Goal: Register for event/course

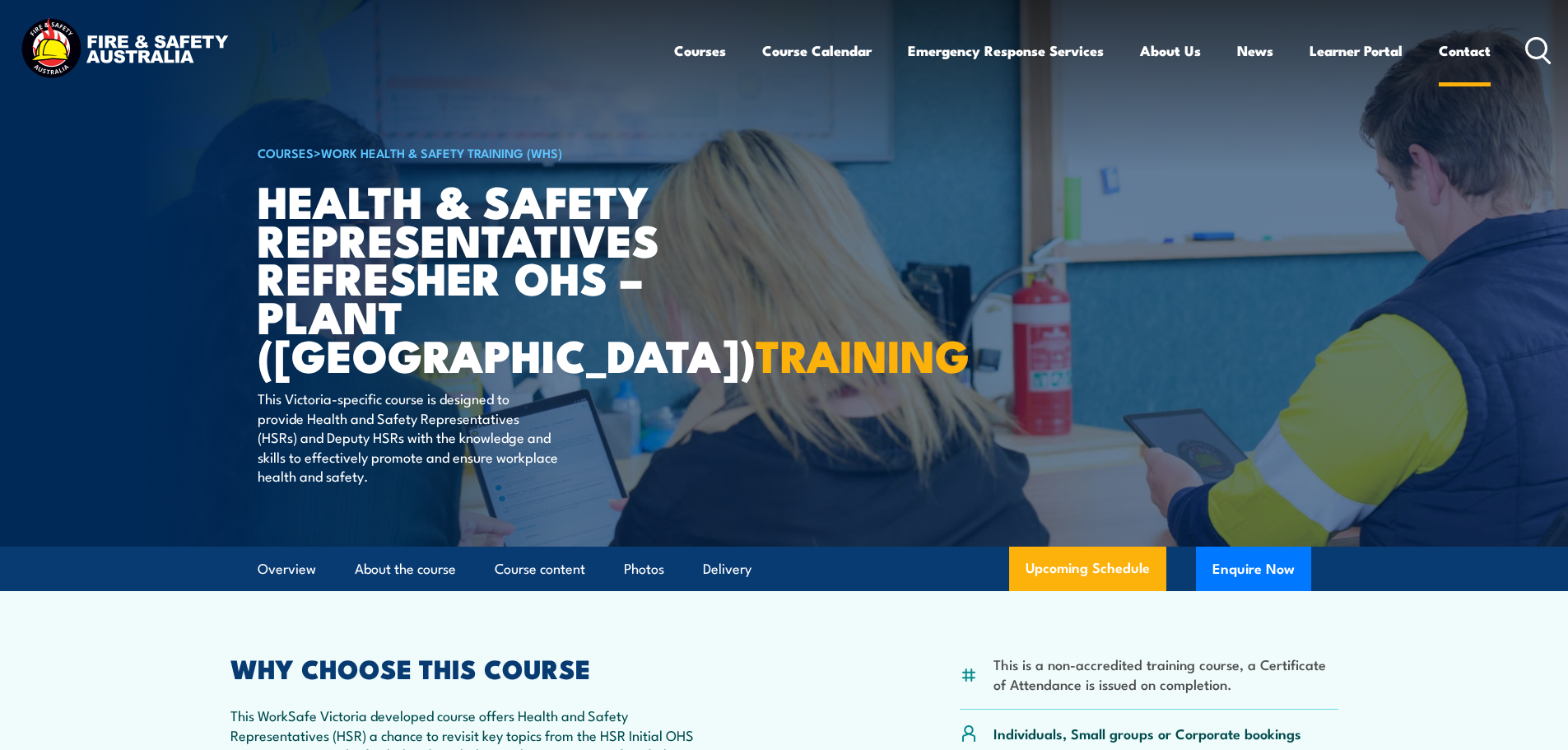
click at [1479, 44] on link "Contact" at bounding box center [1465, 51] width 52 height 44
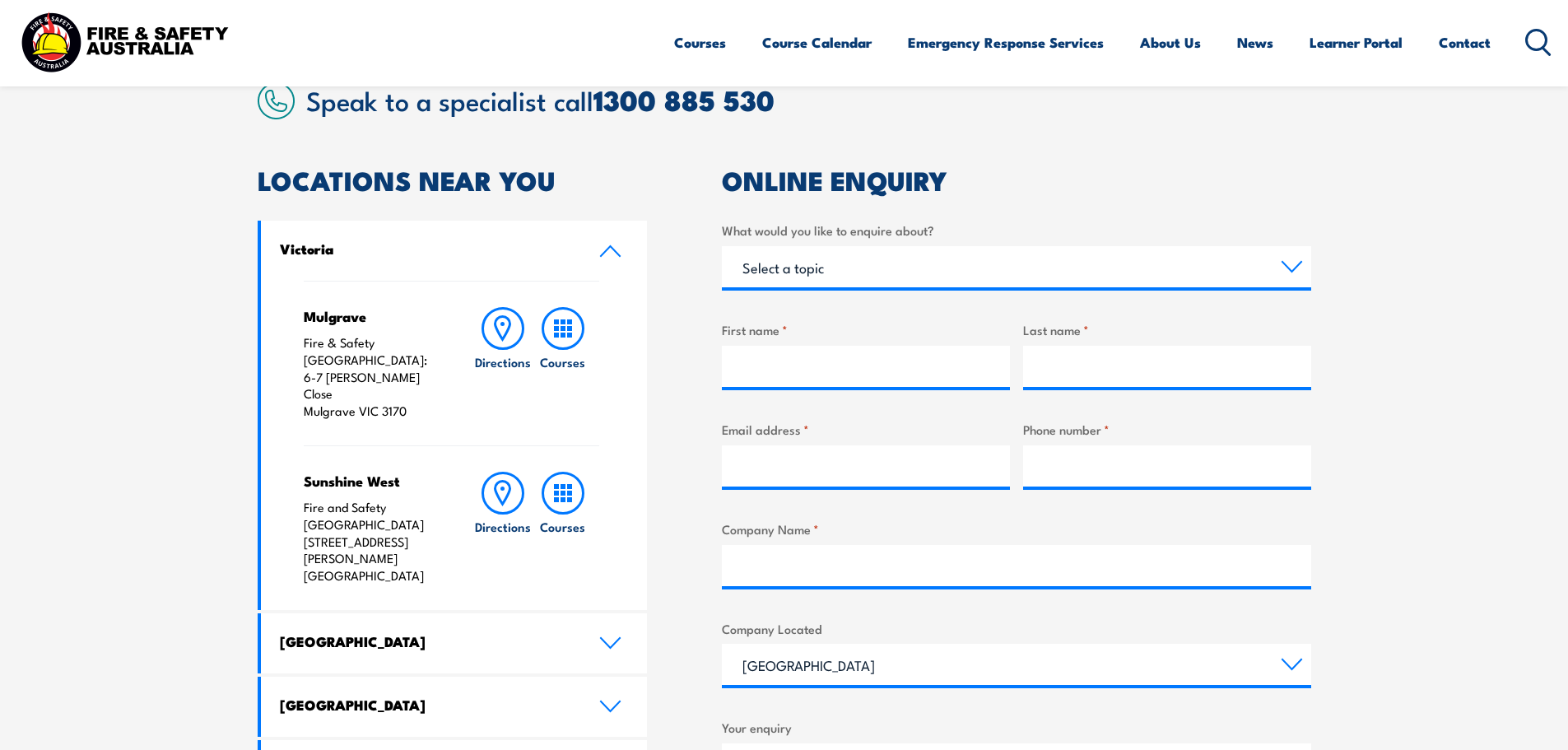
scroll to position [411, 0]
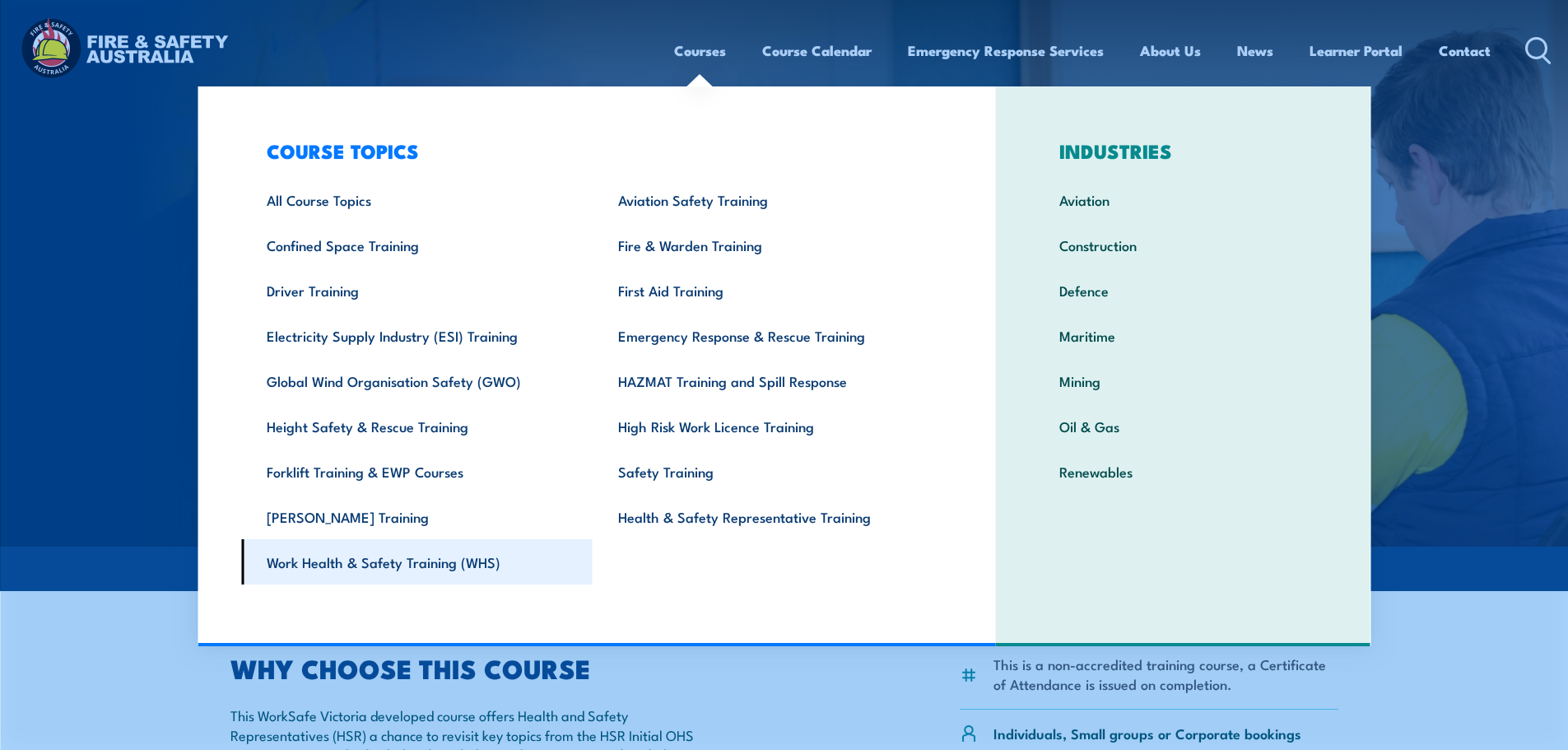
click at [407, 566] on link "Work Health & Safety Training (WHS)" at bounding box center [416, 562] width 352 height 46
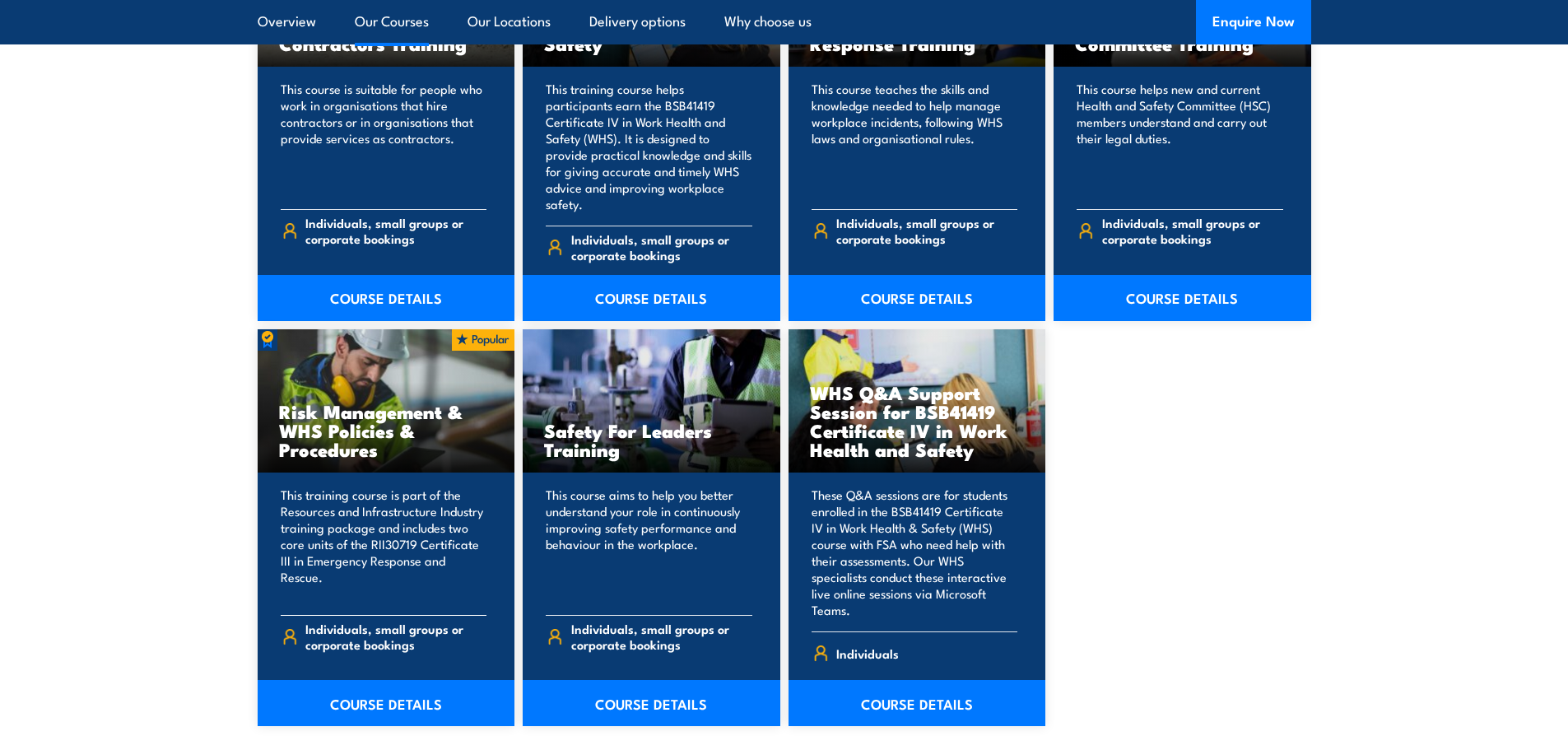
scroll to position [1399, 0]
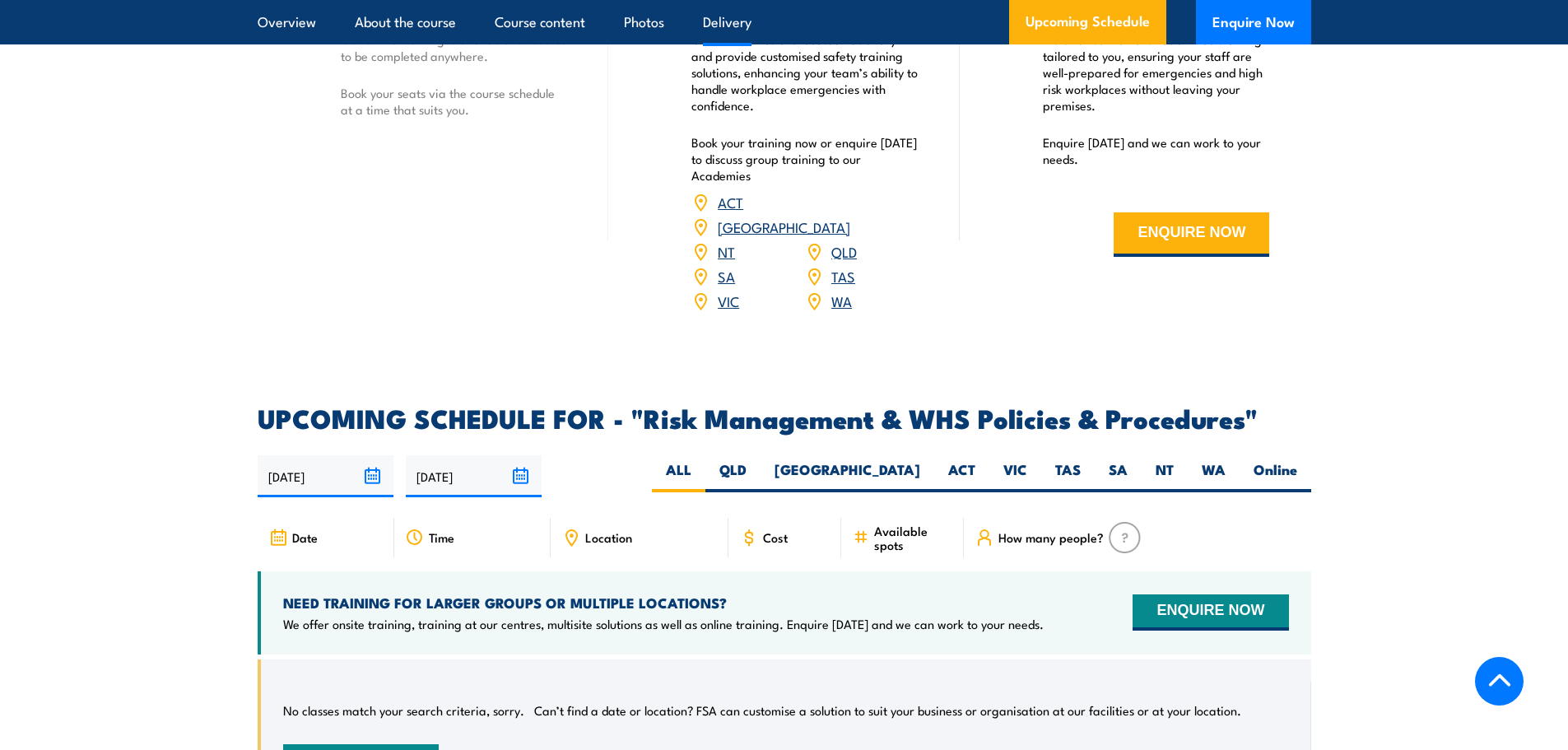
scroll to position [2387, 0]
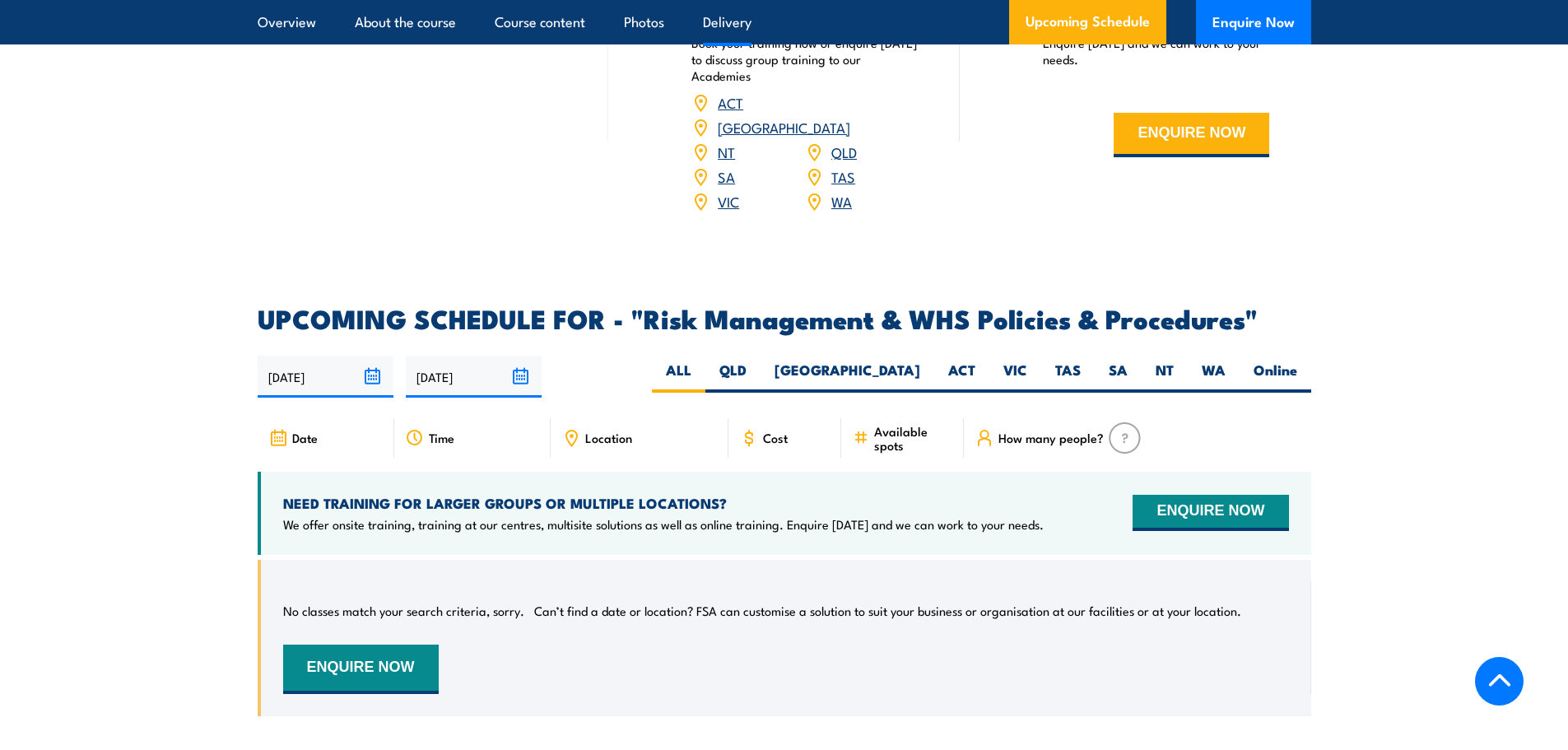
click at [792, 458] on div "Cost" at bounding box center [785, 437] width 114 height 40
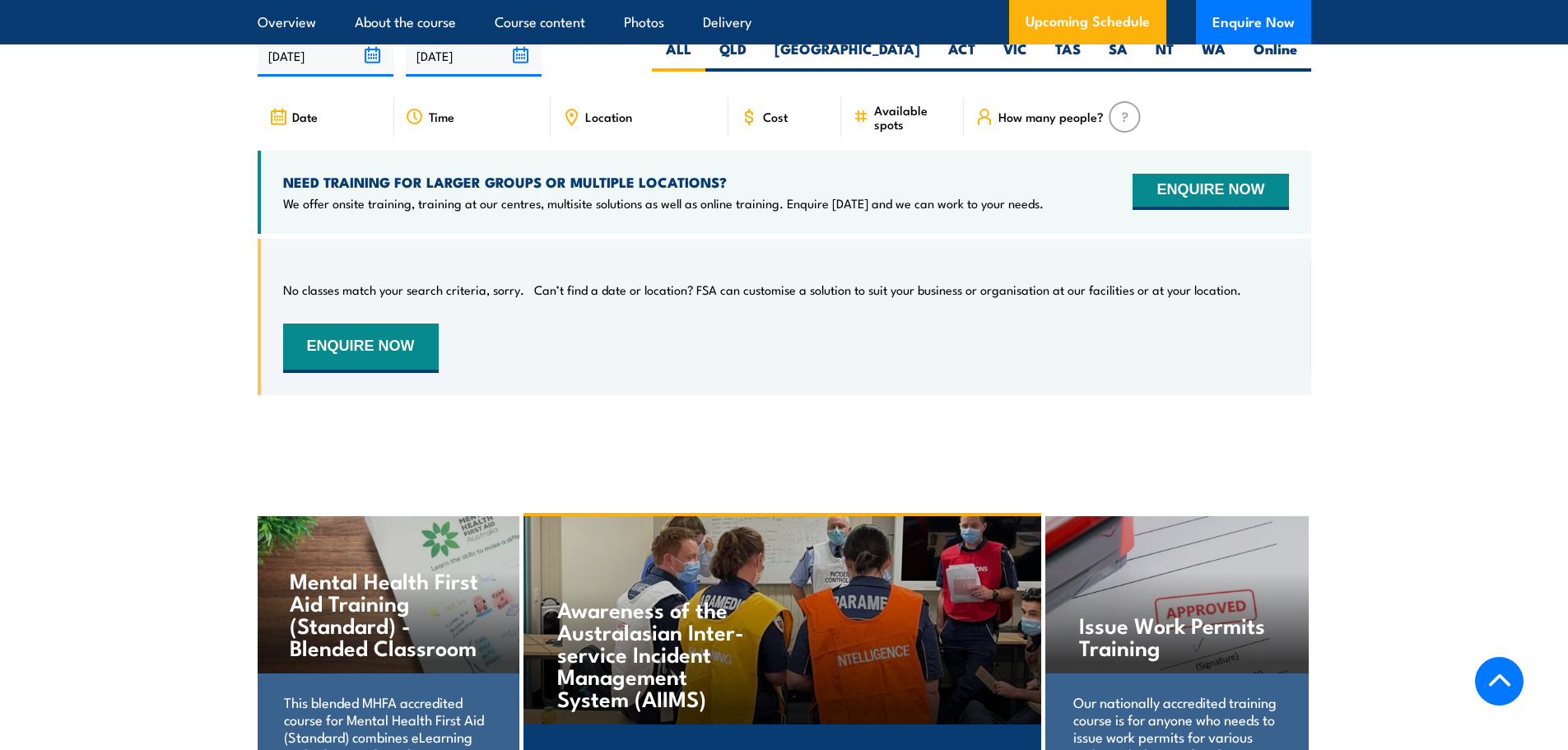
scroll to position [2469, 0]
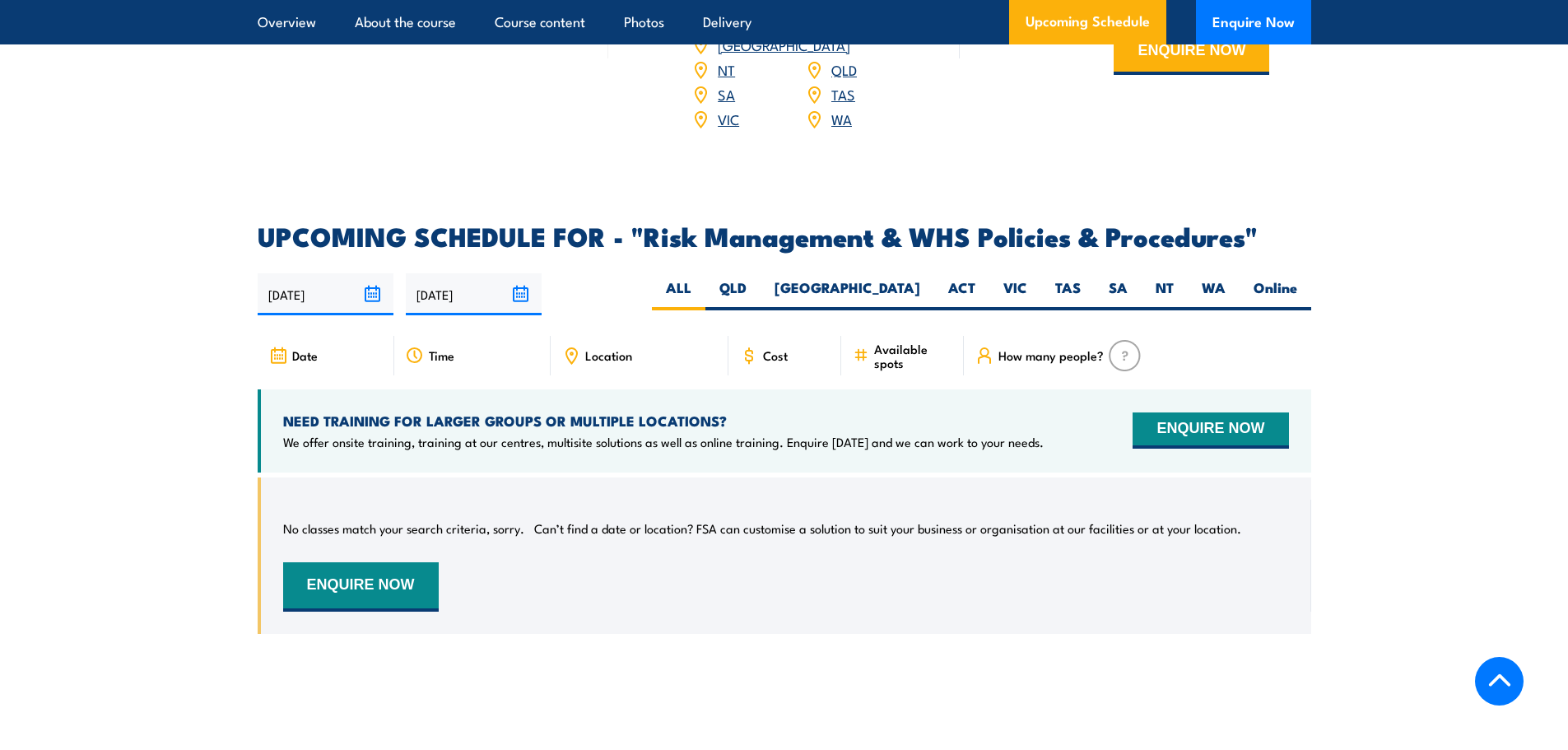
click at [778, 362] on span "Cost" at bounding box center [775, 355] width 24 height 14
click at [1006, 310] on label "VIC" at bounding box center [1016, 294] width 52 height 32
click at [1028, 289] on input "VIC" at bounding box center [1033, 283] width 11 height 11
radio input "true"
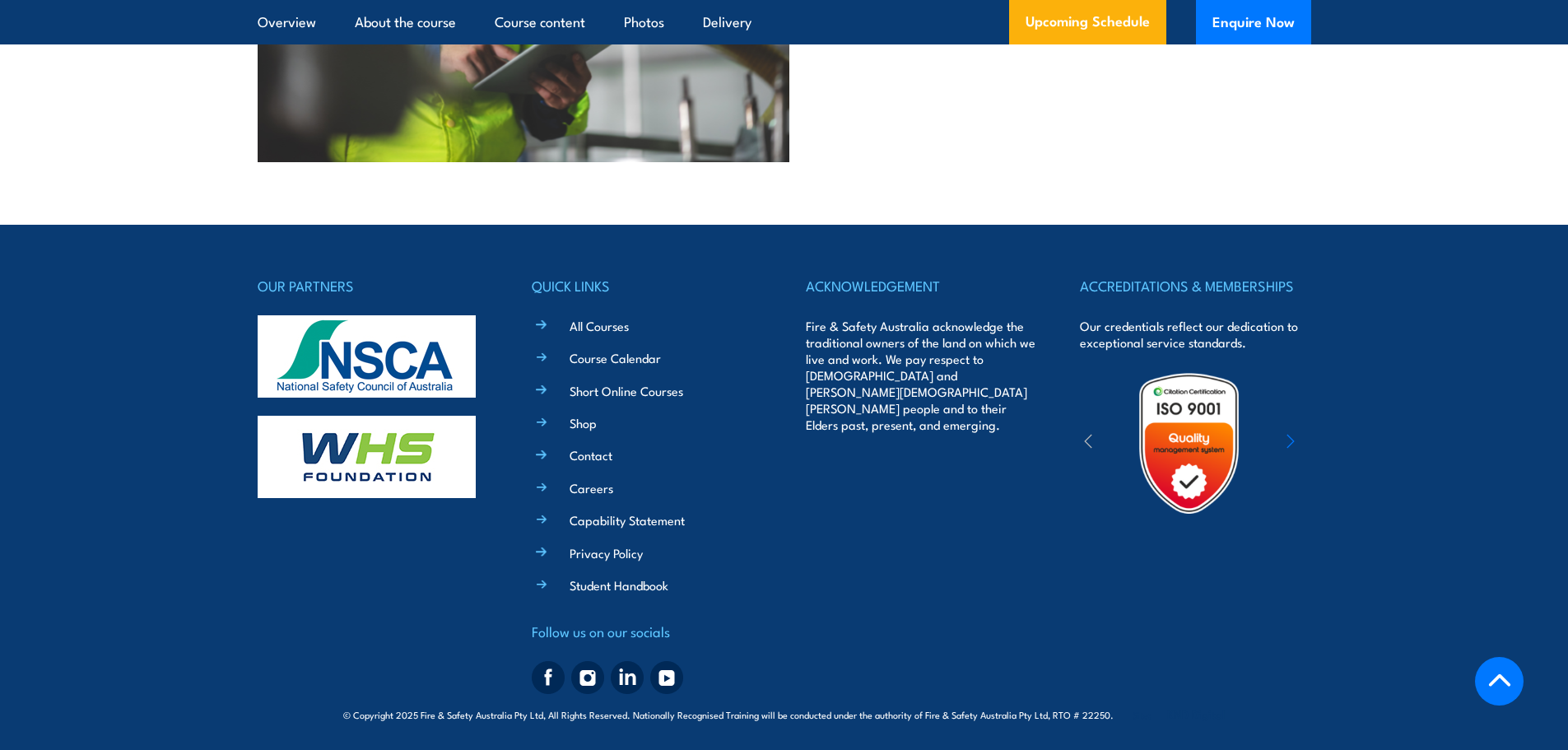
scroll to position [4177, 0]
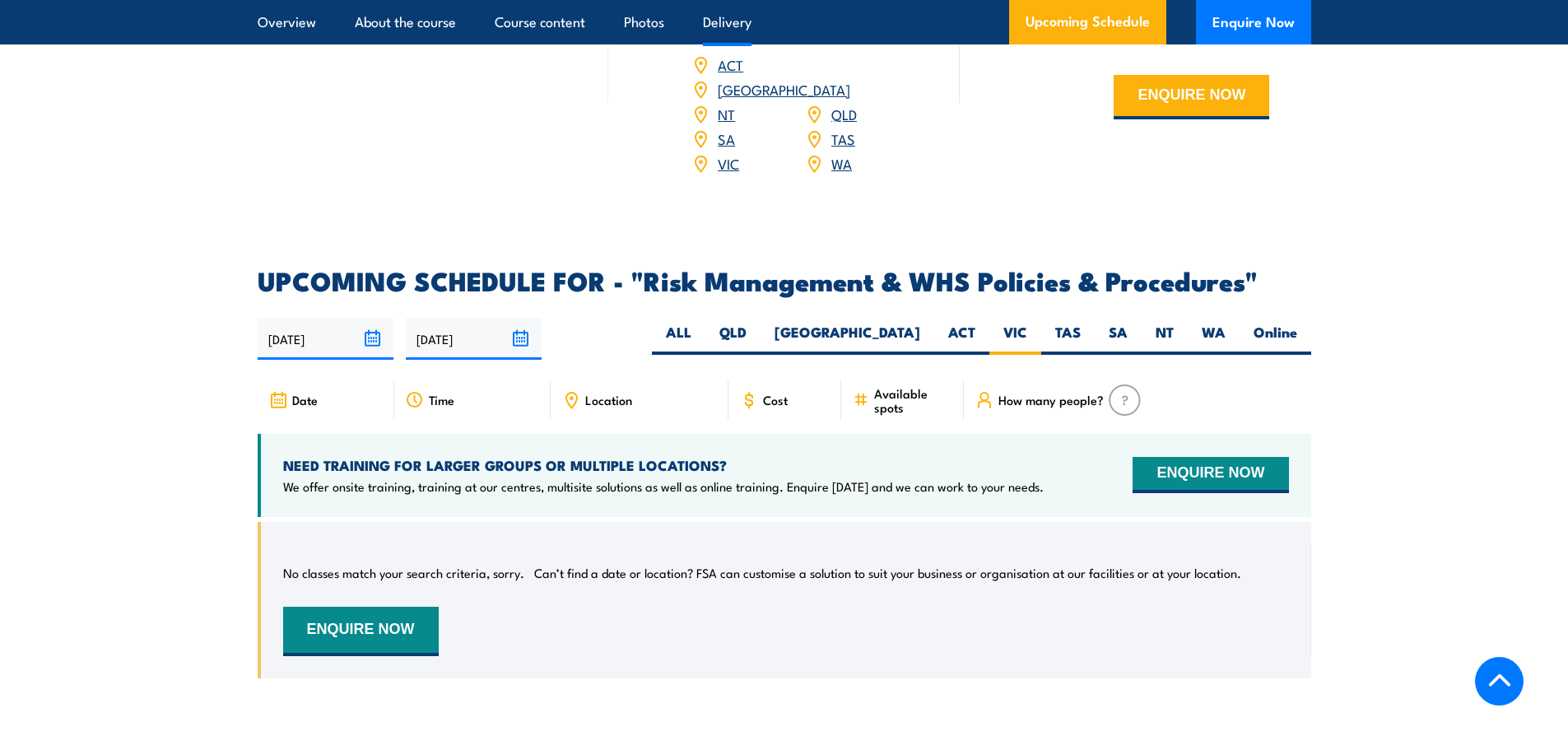
scroll to position [2469, 0]
